Goal: Task Accomplishment & Management: Use online tool/utility

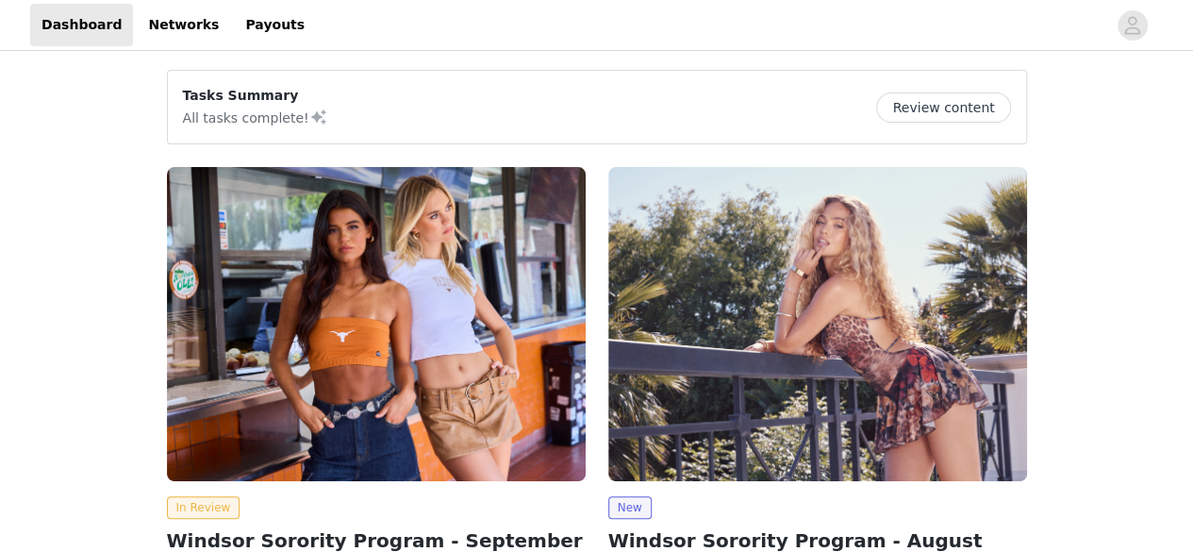
click at [352, 306] on img at bounding box center [376, 324] width 419 height 314
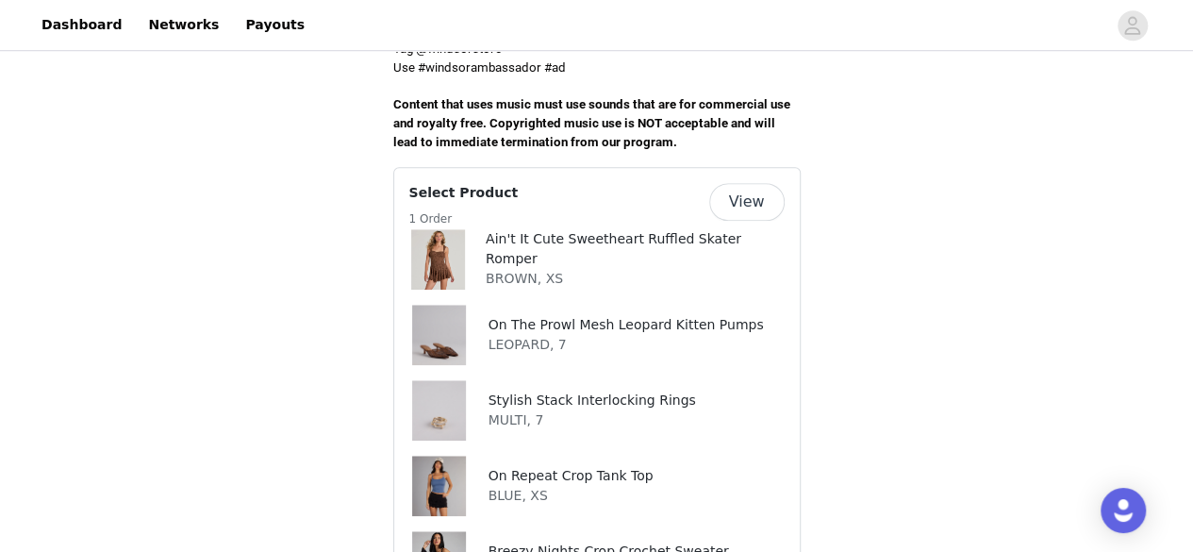
scroll to position [737, 0]
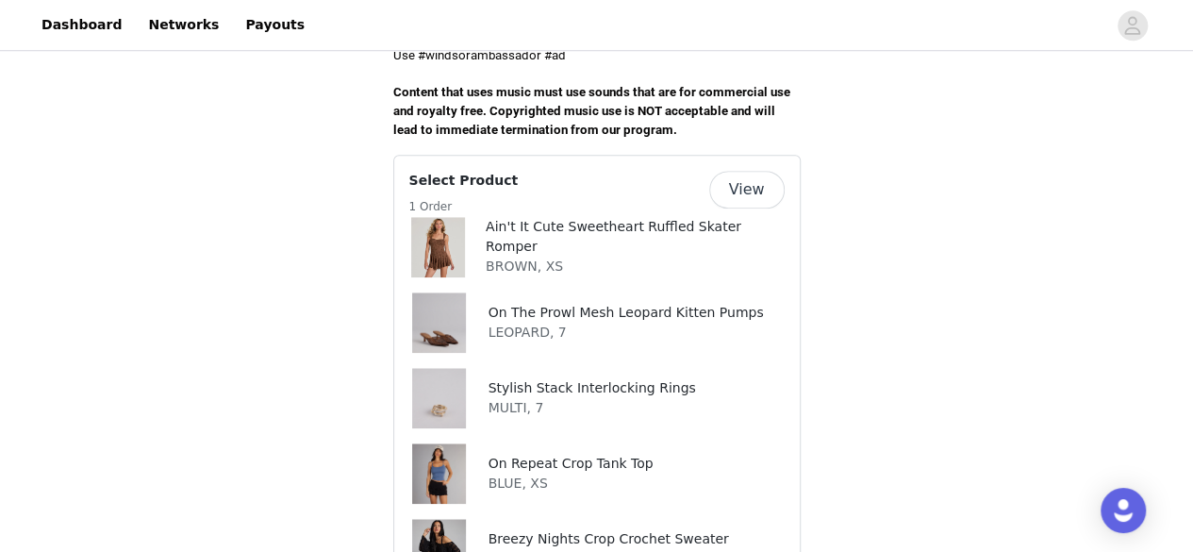
click at [746, 171] on button "View" at bounding box center [746, 190] width 75 height 38
